Goal: Task Accomplishment & Management: Use online tool/utility

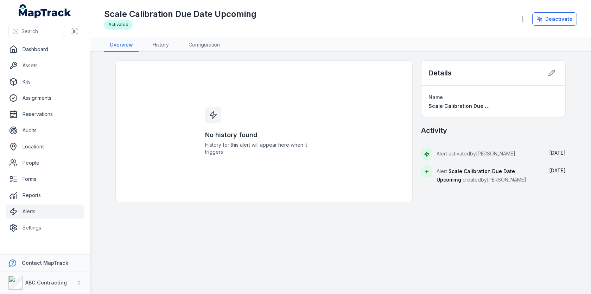
click at [194, 16] on h1 "Scale Calibration Due Date Upcoming" at bounding box center [180, 13] width 152 height 11
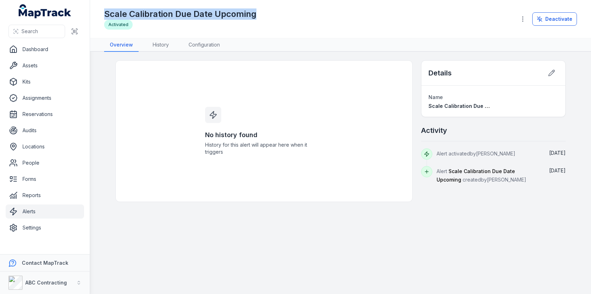
click at [194, 16] on h1 "Scale Calibration Due Date Upcoming" at bounding box center [180, 13] width 152 height 11
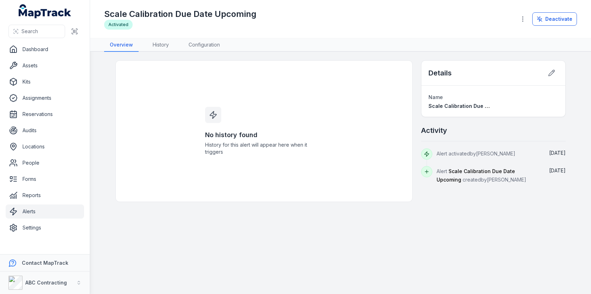
click at [184, 61] on div "No history found History for this alert will appear here when it triggers" at bounding box center [263, 130] width 297 height 141
click at [164, 48] on link "History" at bounding box center [160, 44] width 27 height 13
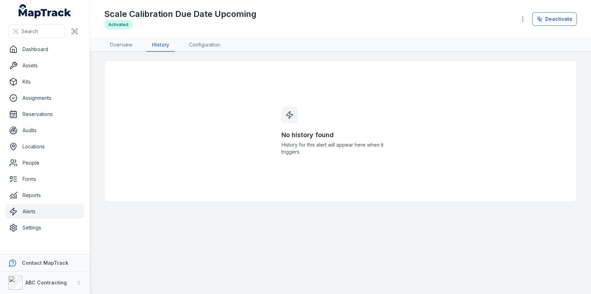
click at [43, 216] on link "Alerts" at bounding box center [45, 211] width 78 height 14
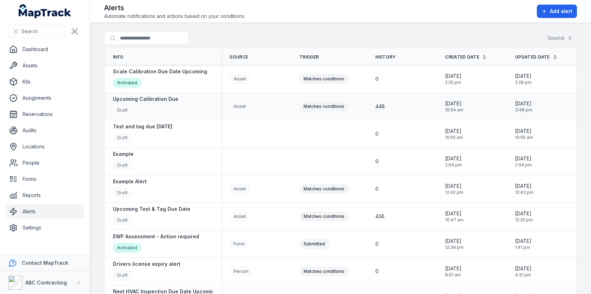
scroll to position [15, 0]
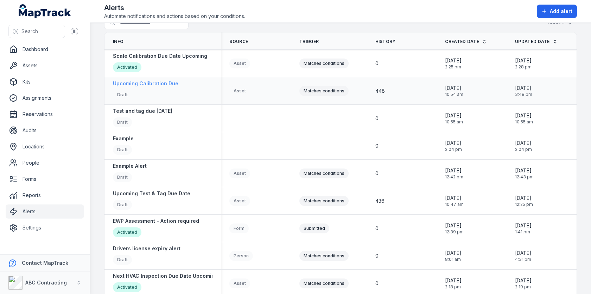
click at [164, 84] on strong "Upcoming Calibration Due" at bounding box center [145, 83] width 65 height 7
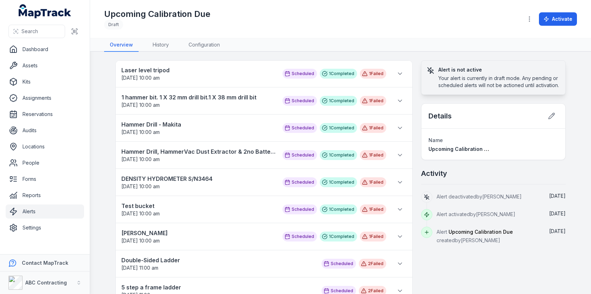
scroll to position [11, 0]
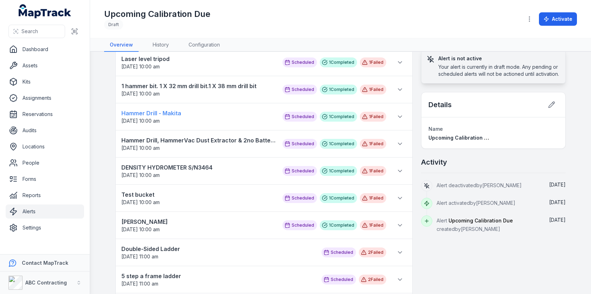
click at [155, 110] on strong "Hammer Drill - Makita" at bounding box center [198, 113] width 154 height 8
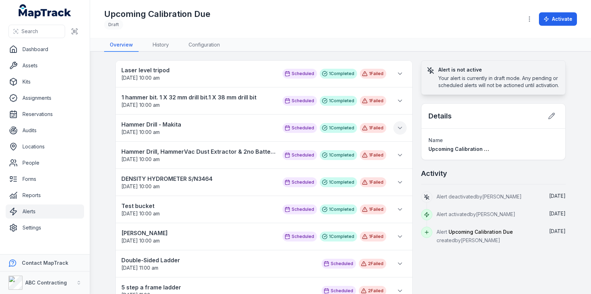
click at [399, 127] on icon at bounding box center [400, 128] width 4 height 2
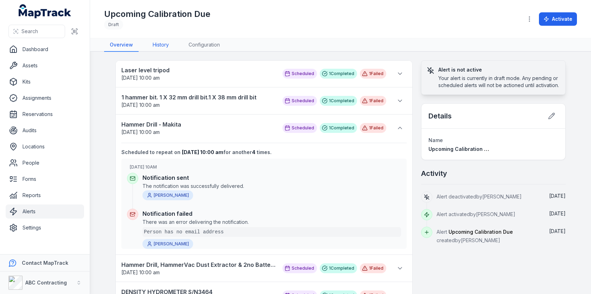
click at [165, 47] on link "History" at bounding box center [160, 44] width 27 height 13
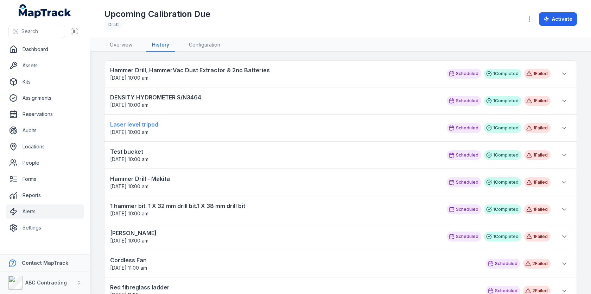
click at [199, 125] on strong "Laser level tripod" at bounding box center [275, 124] width 330 height 8
click at [562, 72] on icon at bounding box center [564, 73] width 7 height 7
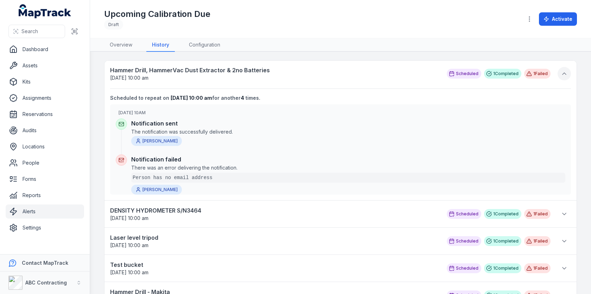
click at [562, 72] on icon at bounding box center [564, 73] width 7 height 7
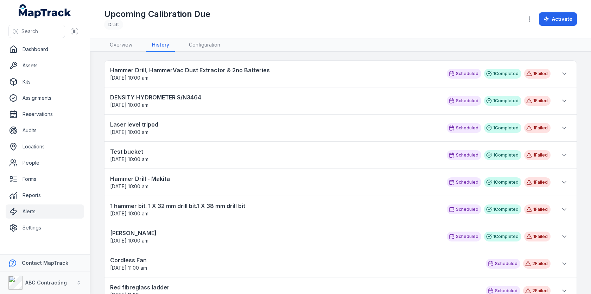
click at [270, 45] on nav "Overview History Configuration" at bounding box center [340, 44] width 473 height 13
click at [51, 143] on link "Locations" at bounding box center [45, 146] width 78 height 14
click at [301, 44] on nav "Overview History Configuration" at bounding box center [340, 44] width 473 height 13
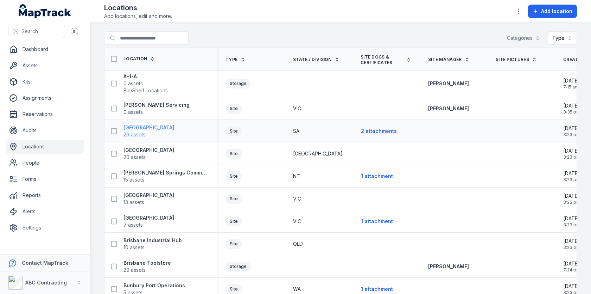
click at [152, 128] on strong "[GEOGRAPHIC_DATA]" at bounding box center [149, 127] width 51 height 7
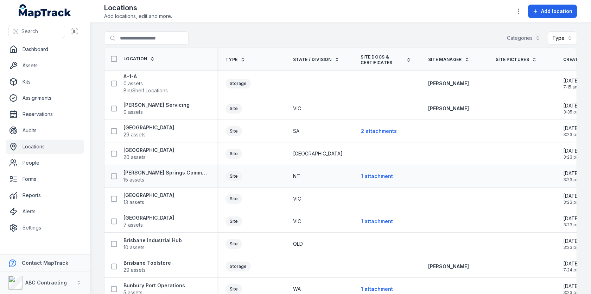
scroll to position [11, 0]
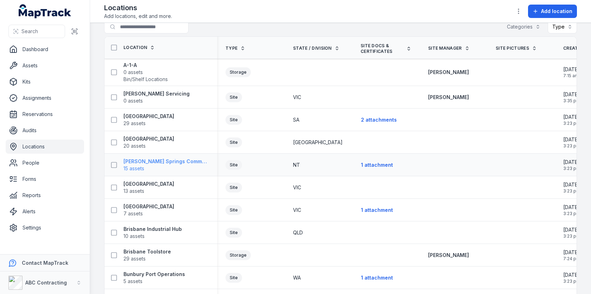
click at [163, 160] on strong "[PERSON_NAME] Springs Commercial Hub" at bounding box center [166, 161] width 85 height 7
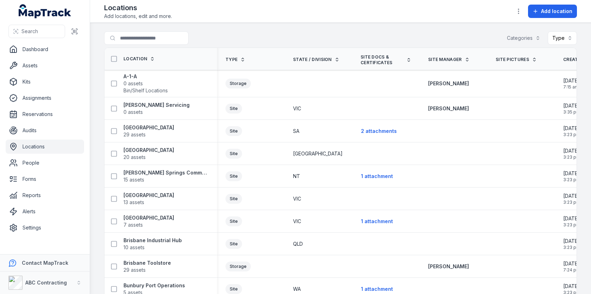
click at [311, 42] on div "Search for locations Categories Type" at bounding box center [340, 39] width 473 height 16
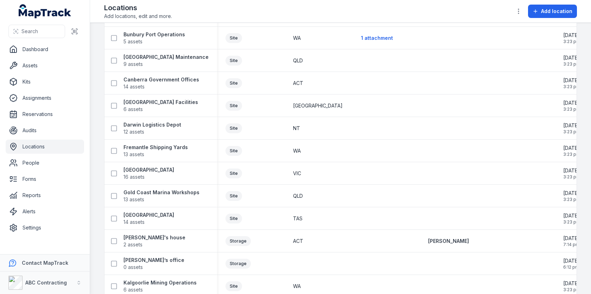
scroll to position [323, 0]
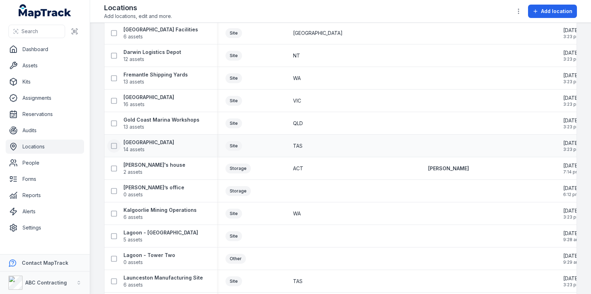
click at [114, 143] on icon at bounding box center [114, 145] width 7 height 7
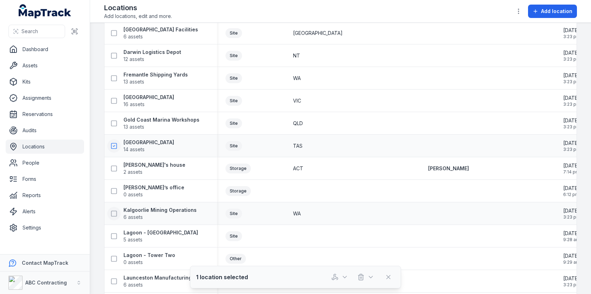
click at [116, 213] on icon at bounding box center [114, 213] width 7 height 7
click at [115, 255] on icon at bounding box center [114, 258] width 7 height 7
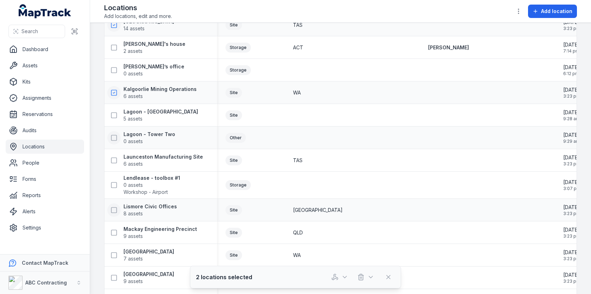
click at [114, 206] on icon at bounding box center [114, 209] width 7 height 7
click at [113, 178] on button at bounding box center [113, 184] width 13 height 13
click at [114, 184] on icon at bounding box center [114, 184] width 2 height 1
click at [114, 162] on icon at bounding box center [114, 160] width 7 height 7
click at [337, 278] on icon "button" at bounding box center [334, 279] width 5 height 2
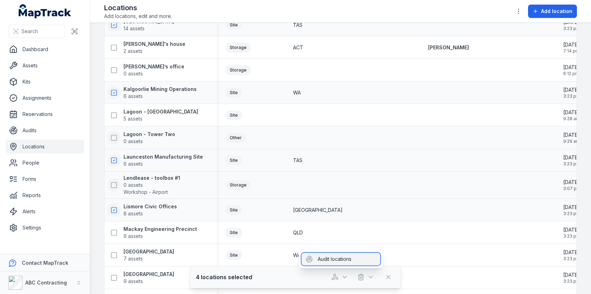
click at [335, 258] on div "Audit locations" at bounding box center [341, 258] width 79 height 13
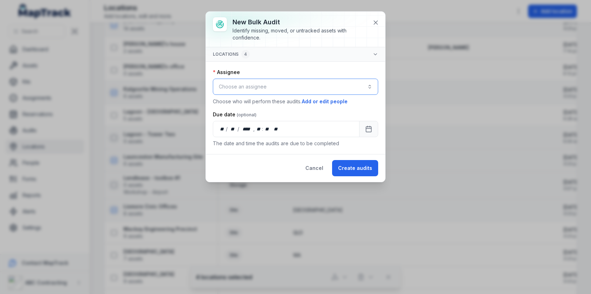
click at [295, 88] on button "Choose an assignee" at bounding box center [295, 86] width 165 height 16
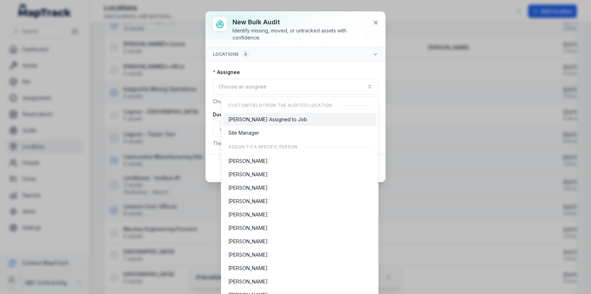
click at [293, 124] on div "[PERSON_NAME] Assigned to Job" at bounding box center [300, 119] width 154 height 13
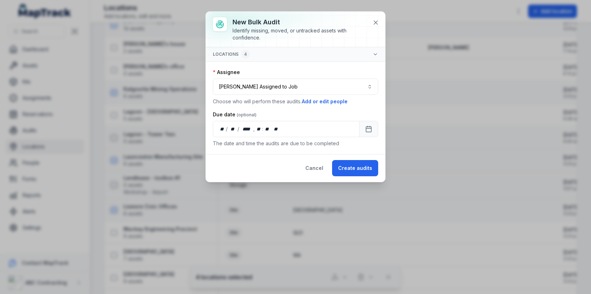
click at [312, 116] on div "Due date" at bounding box center [295, 114] width 165 height 7
click at [370, 86] on button "**********" at bounding box center [295, 86] width 165 height 16
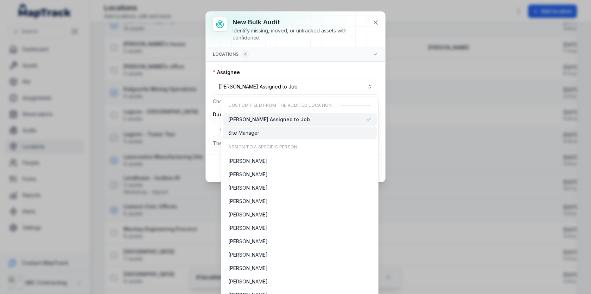
click at [285, 128] on div "Site Manager" at bounding box center [300, 132] width 154 height 13
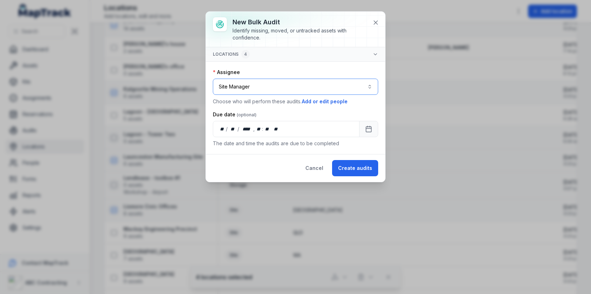
click at [323, 81] on button "**********" at bounding box center [295, 86] width 165 height 16
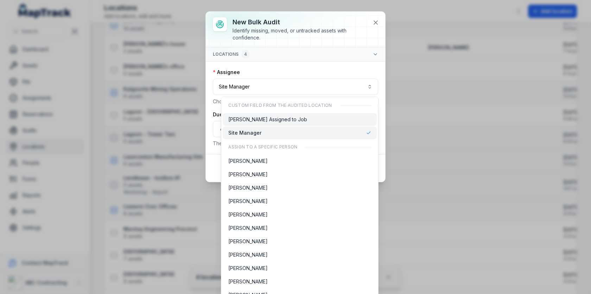
click at [289, 119] on div "[PERSON_NAME] Assigned to Job" at bounding box center [299, 119] width 143 height 7
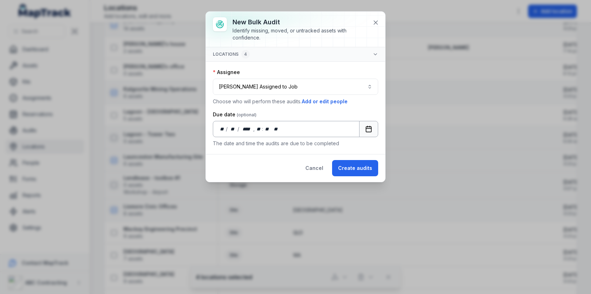
click at [367, 127] on rect "Calendar" at bounding box center [368, 128] width 5 height 5
click at [370, 128] on icon "Calendar" at bounding box center [368, 128] width 7 height 7
click at [255, 127] on div "** **" at bounding box center [257, 128] width 7 height 7
click at [279, 127] on div "** ** / ** ** / **** **** , ** * : ** **   ** **" at bounding box center [286, 129] width 147 height 16
click at [354, 162] on button "Create audits" at bounding box center [355, 168] width 46 height 16
